Goal: Task Accomplishment & Management: Complete application form

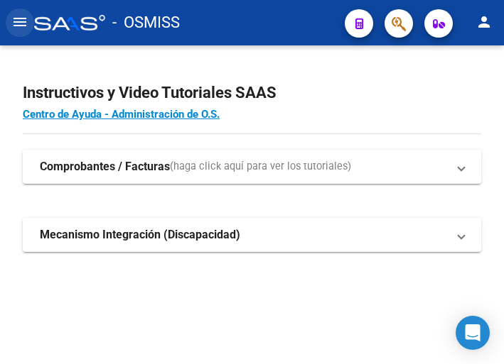
click at [22, 23] on mat-icon "menu" at bounding box center [19, 21] width 17 height 17
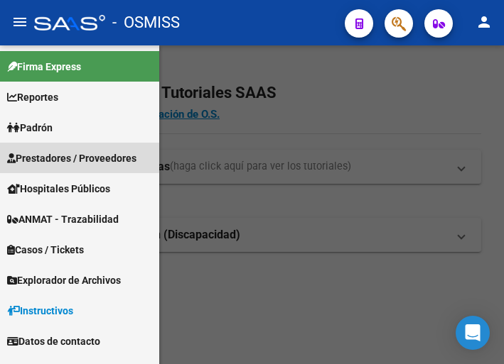
click at [72, 156] on span "Prestadores / Proveedores" at bounding box center [71, 159] width 129 height 16
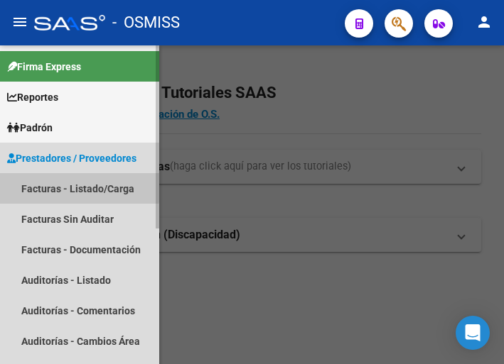
click at [68, 180] on link "Facturas - Listado/Carga" at bounding box center [79, 188] width 159 height 31
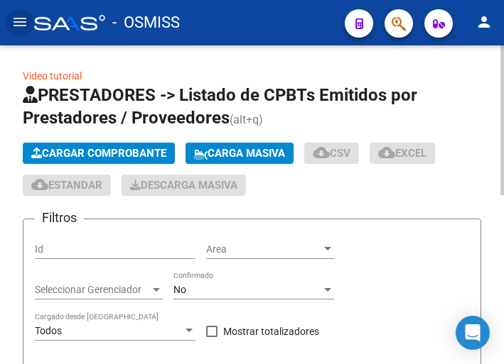
click at [117, 149] on span "Cargar Comprobante" at bounding box center [98, 153] width 135 height 13
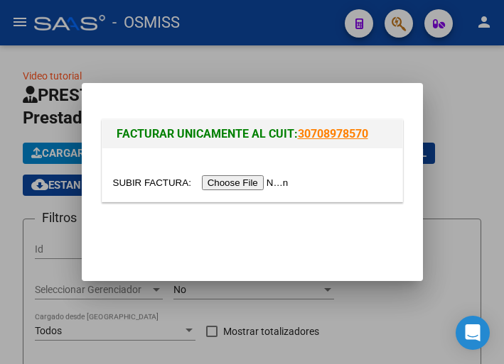
click at [249, 181] on input "file" at bounding box center [203, 182] width 180 height 15
click at [249, 183] on input "file" at bounding box center [203, 182] width 180 height 15
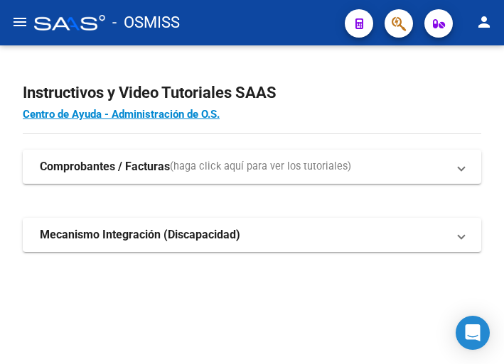
click at [23, 24] on mat-icon "menu" at bounding box center [19, 21] width 17 height 17
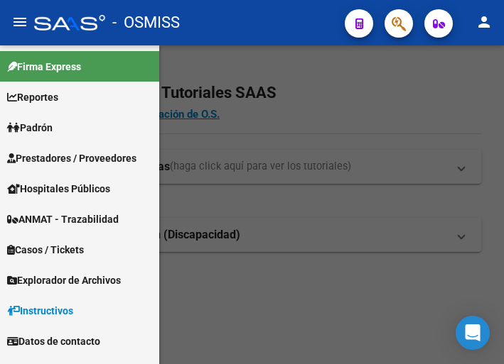
click at [60, 156] on span "Prestadores / Proveedores" at bounding box center [71, 159] width 129 height 16
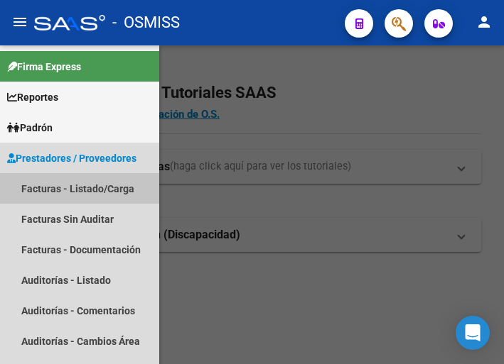
drag, startPoint x: 93, startPoint y: 187, endPoint x: 120, endPoint y: 187, distance: 27.0
click at [92, 188] on link "Facturas - Listado/Carga" at bounding box center [79, 188] width 159 height 31
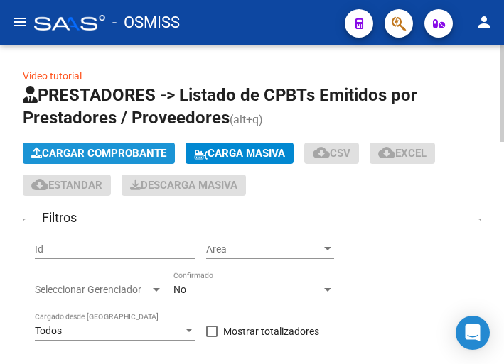
click at [114, 150] on span "Cargar Comprobante" at bounding box center [98, 153] width 135 height 13
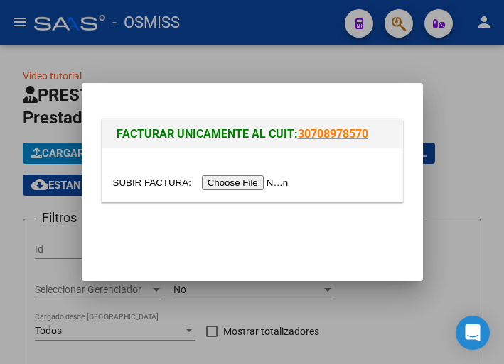
click at [255, 187] on input "file" at bounding box center [203, 182] width 180 height 15
